Goal: Transaction & Acquisition: Purchase product/service

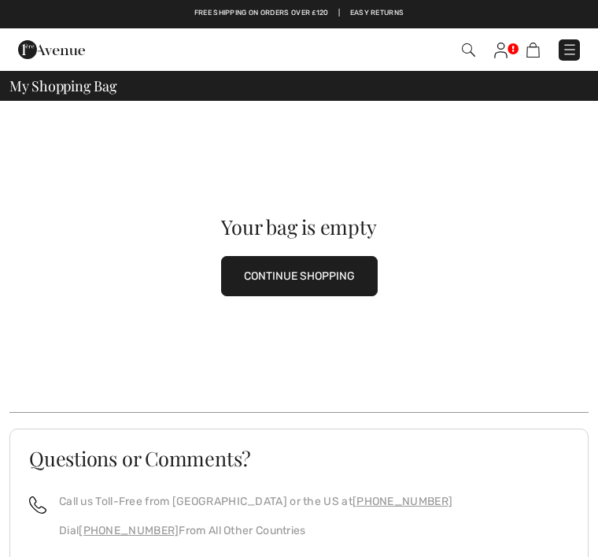
click at [501, 50] on img at bounding box center [500, 51] width 13 height 16
click at [537, 53] on img at bounding box center [533, 50] width 13 height 15
click at [503, 50] on img at bounding box center [500, 51] width 13 height 16
click at [469, 53] on img at bounding box center [468, 49] width 13 height 13
